Goal: Transaction & Acquisition: Subscribe to service/newsletter

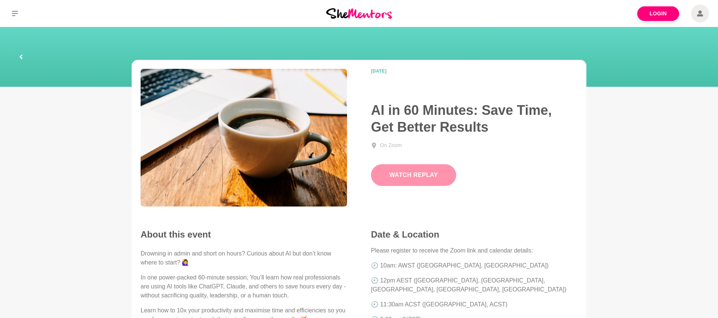
click at [414, 183] on button "Watch Replay" at bounding box center [413, 175] width 85 height 22
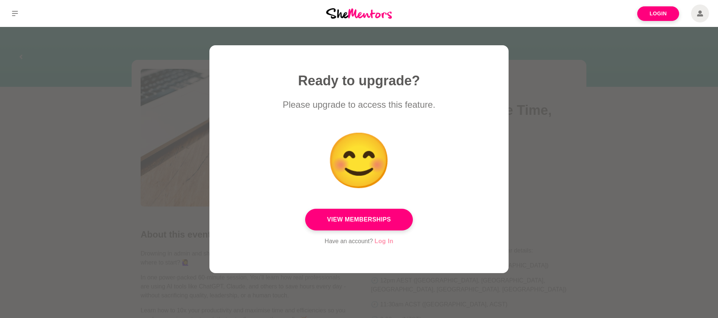
click at [386, 243] on link "Log In" at bounding box center [384, 241] width 19 height 10
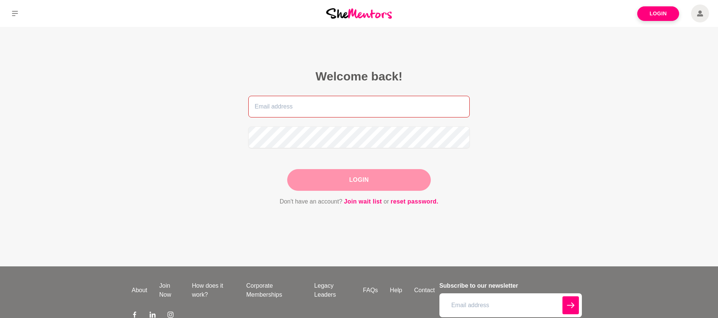
click at [298, 103] on input "email" at bounding box center [358, 107] width 221 height 22
type input "[PERSON_NAME][EMAIL_ADDRESS][DOMAIN_NAME]"
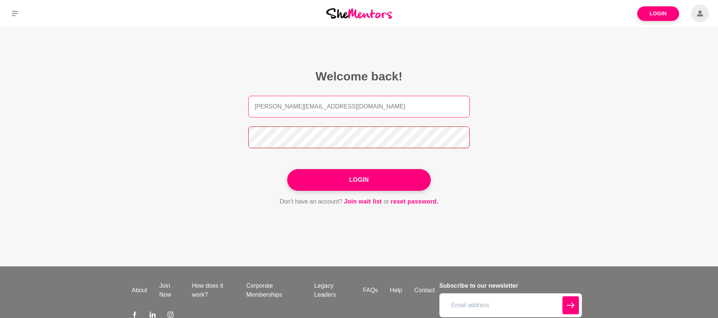
click at [287, 169] on button "Login" at bounding box center [359, 180] width 144 height 22
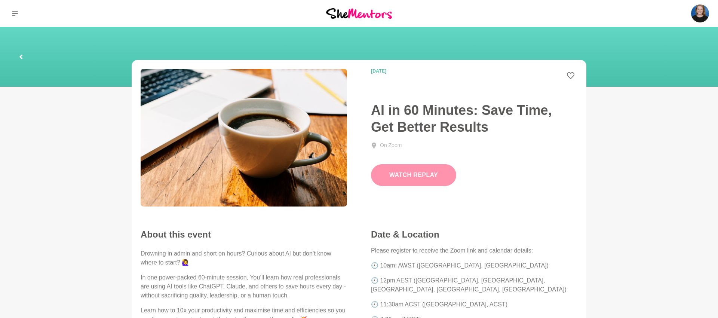
click at [425, 184] on button "Watch Replay" at bounding box center [413, 175] width 85 height 22
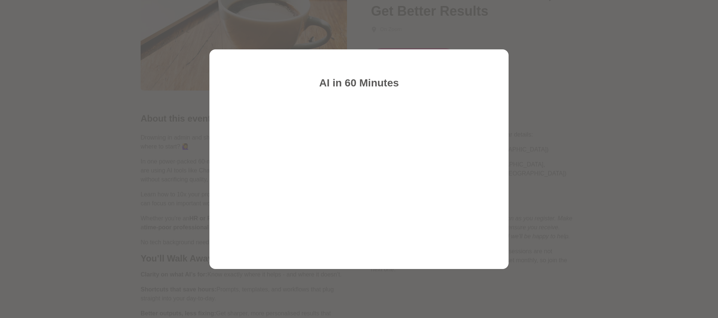
scroll to position [115, 0]
